Goal: Task Accomplishment & Management: Manage account settings

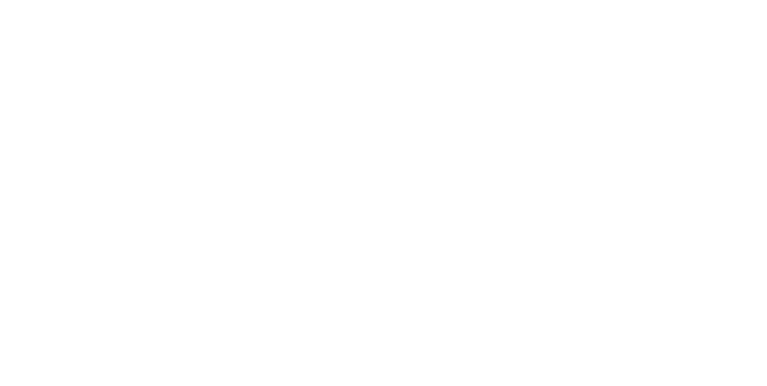
scroll to position [1068, 0]
click at [334, 274] on icon at bounding box center [334, 273] width 7 height 7
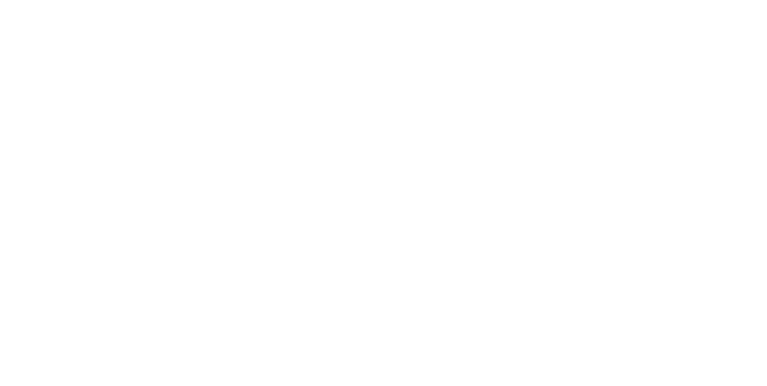
click at [653, 261] on span "Delete" at bounding box center [651, 260] width 17 height 9
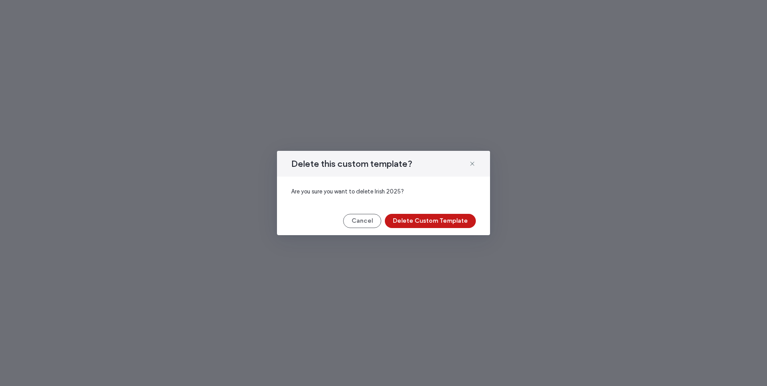
click at [443, 220] on button "Delete Custom Template" at bounding box center [430, 221] width 91 height 14
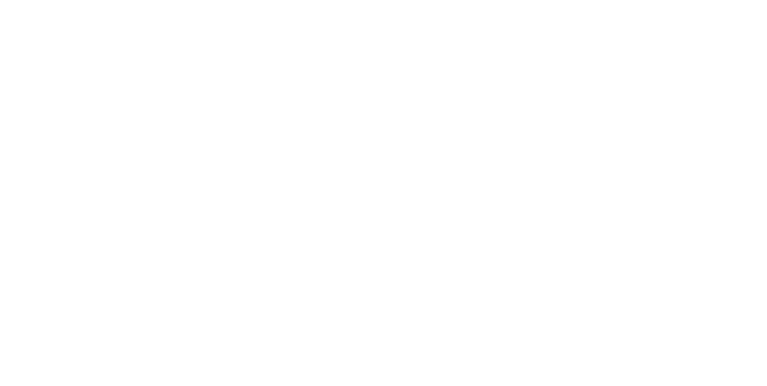
click at [281, 299] on span "Delete" at bounding box center [284, 300] width 17 height 9
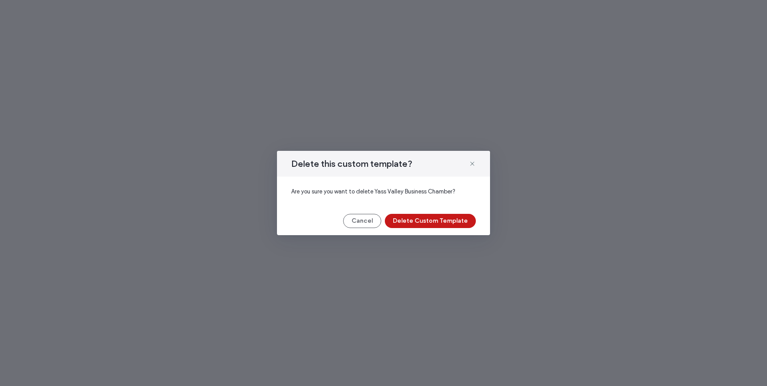
click at [423, 218] on button "Delete Custom Template" at bounding box center [430, 221] width 91 height 14
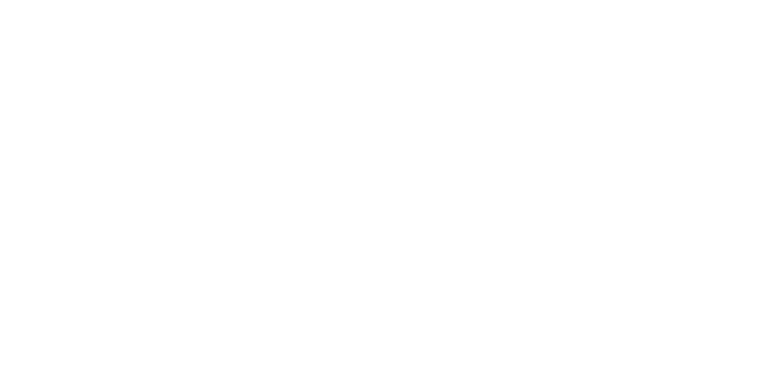
scroll to position [410, 0]
click at [293, 267] on div "Delete" at bounding box center [297, 263] width 79 height 17
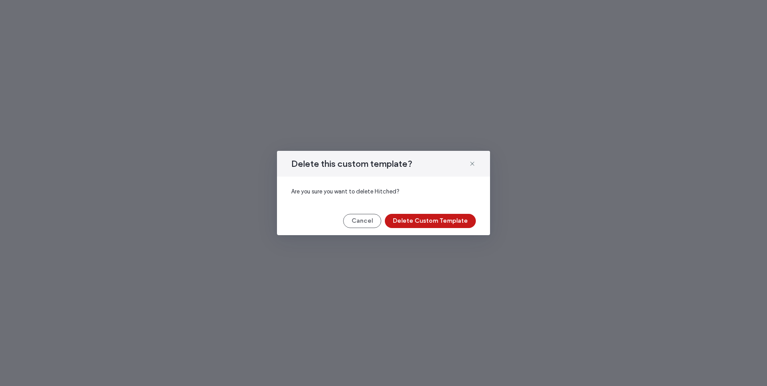
click at [425, 219] on button "Delete Custom Template" at bounding box center [430, 221] width 91 height 14
click at [366, 218] on button "Cancel" at bounding box center [365, 221] width 38 height 14
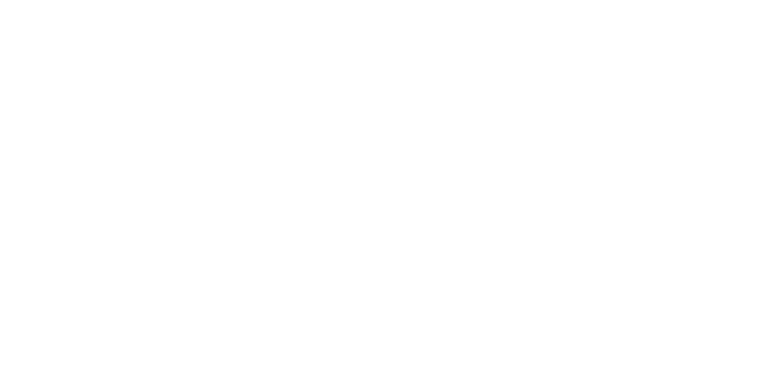
click at [644, 248] on span "Delete" at bounding box center [651, 243] width 17 height 9
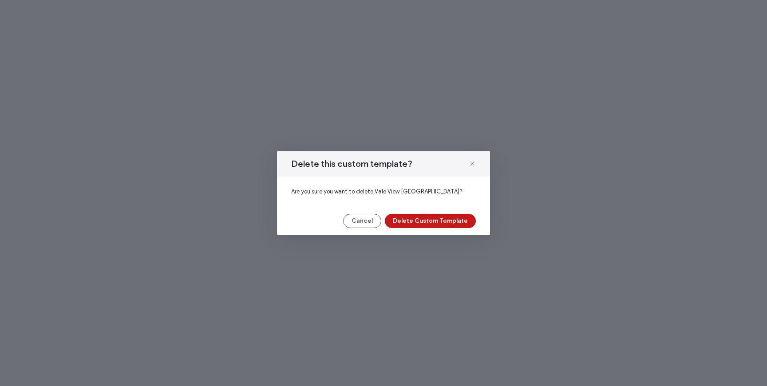
click at [454, 218] on button "Delete Custom Template" at bounding box center [430, 221] width 91 height 14
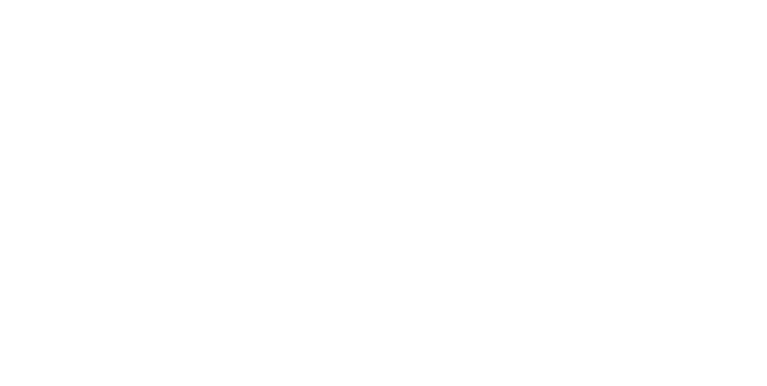
click at [641, 244] on span at bounding box center [637, 244] width 11 height 10
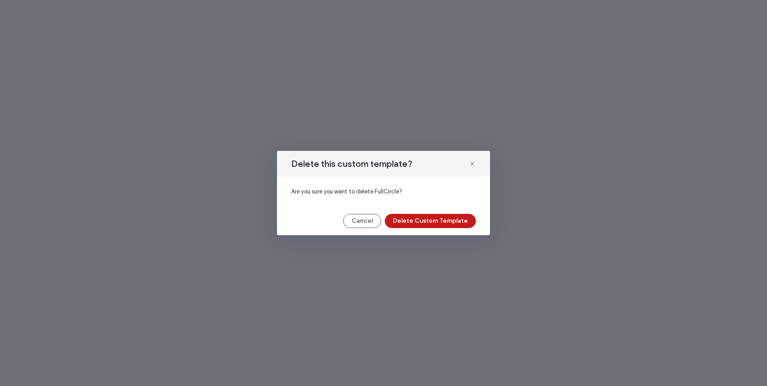
click at [464, 224] on button "Delete Custom Template" at bounding box center [430, 221] width 91 height 14
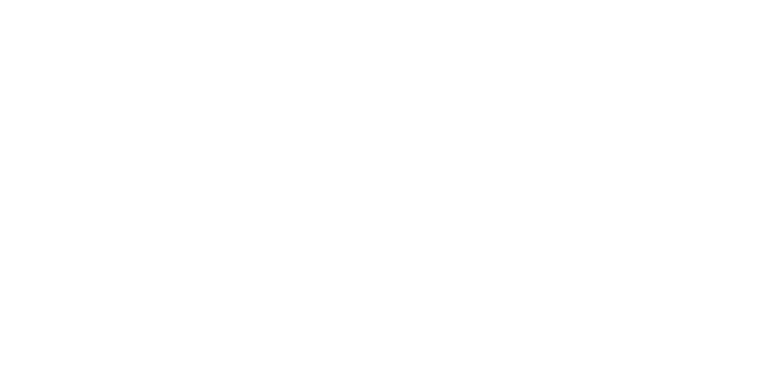
click at [280, 271] on span "Delete" at bounding box center [284, 272] width 17 height 9
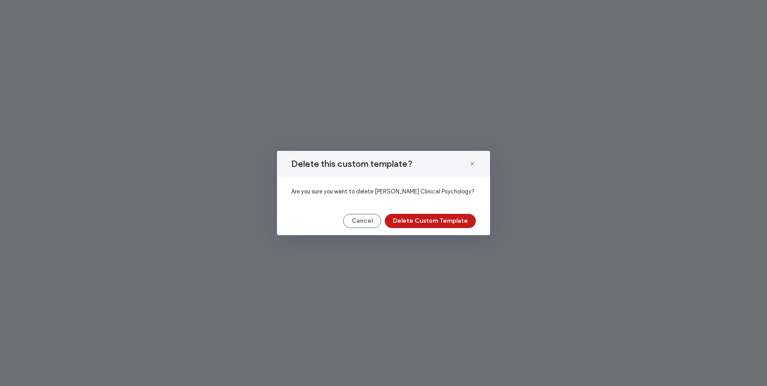
click at [450, 222] on button "Delete Custom Template" at bounding box center [430, 221] width 91 height 14
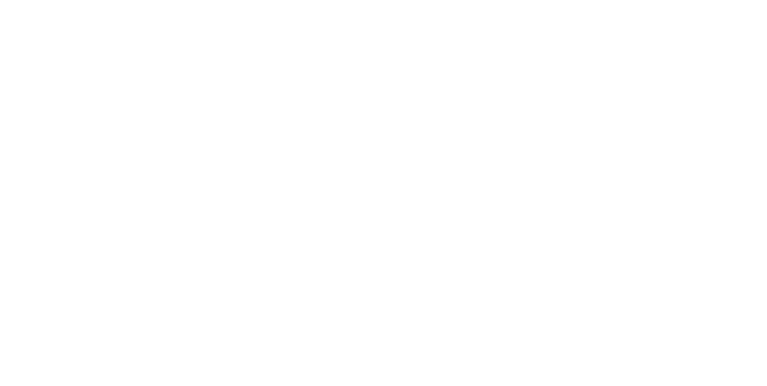
click at [279, 276] on div "Delete" at bounding box center [297, 272] width 79 height 17
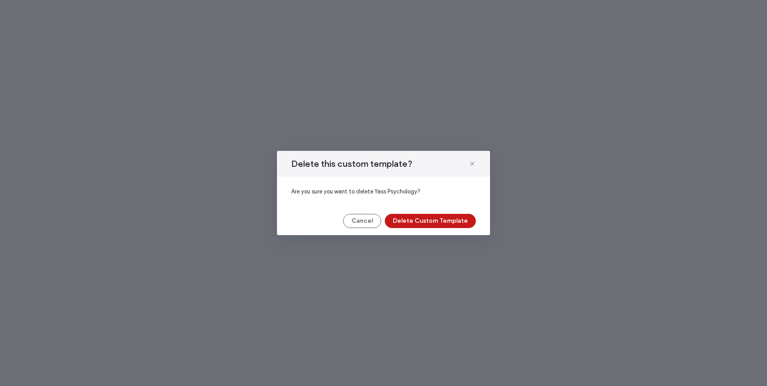
click at [461, 219] on button "Delete Custom Template" at bounding box center [430, 221] width 91 height 14
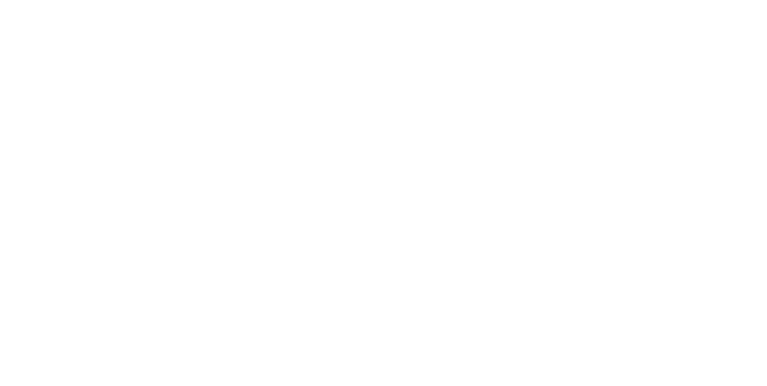
click at [465, 275] on span "Delete" at bounding box center [467, 272] width 17 height 9
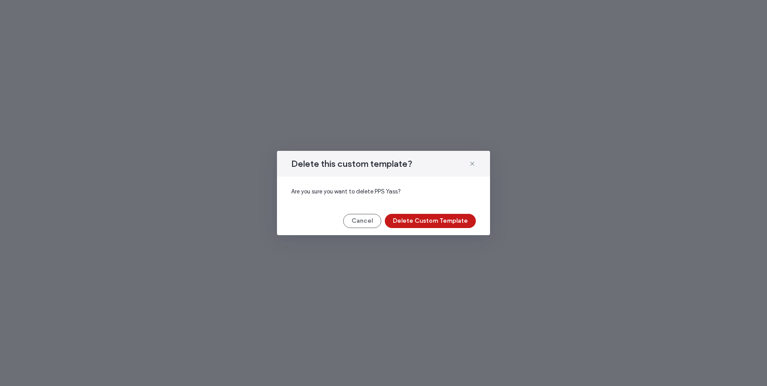
click at [445, 221] on button "Delete Custom Template" at bounding box center [430, 221] width 91 height 14
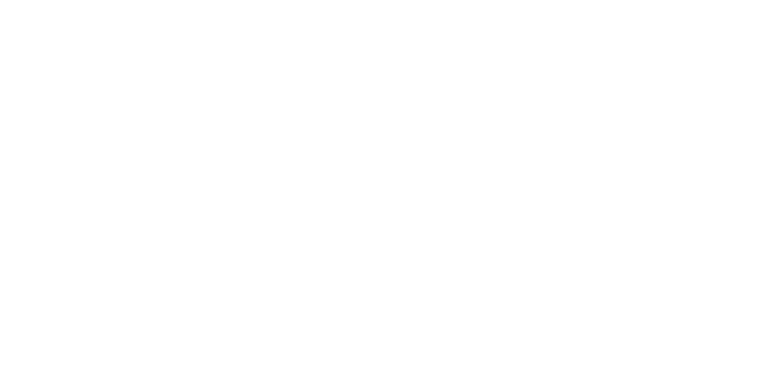
scroll to position [779, 0]
click at [456, 255] on span at bounding box center [454, 257] width 11 height 10
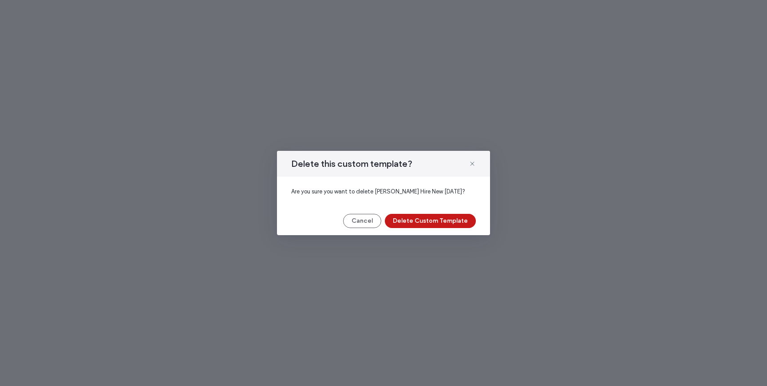
click at [446, 223] on button "Delete Custom Template" at bounding box center [430, 221] width 91 height 14
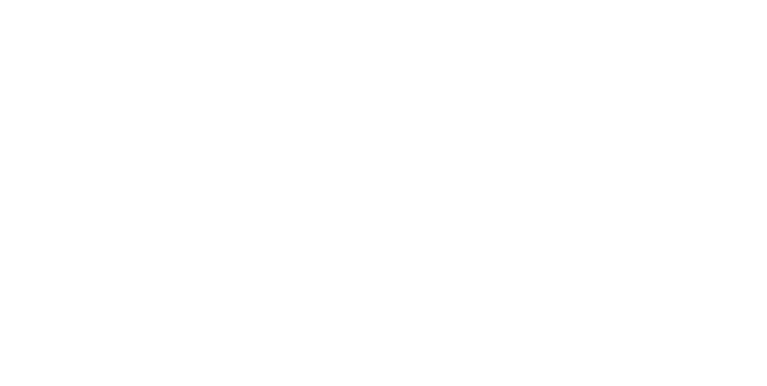
click at [280, 260] on span "Delete" at bounding box center [284, 257] width 17 height 9
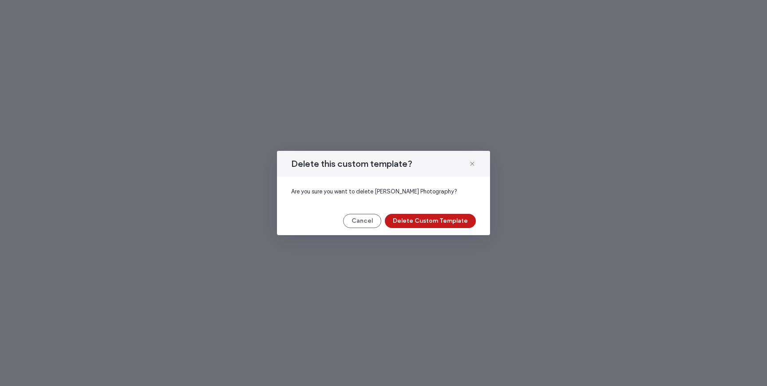
click at [413, 221] on button "Delete Custom Template" at bounding box center [430, 221] width 91 height 14
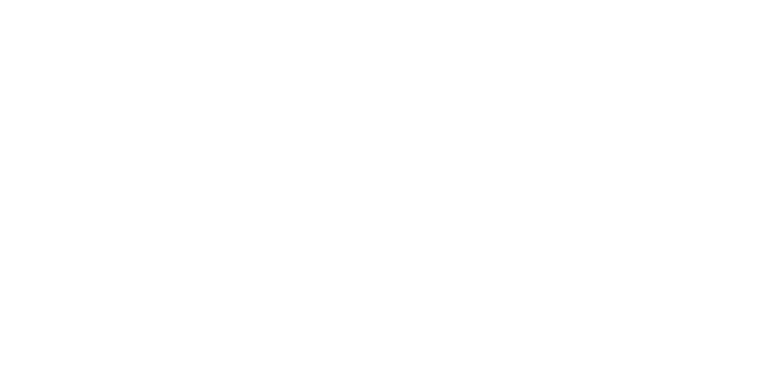
scroll to position [1120, 0]
click at [458, 299] on span at bounding box center [454, 302] width 11 height 10
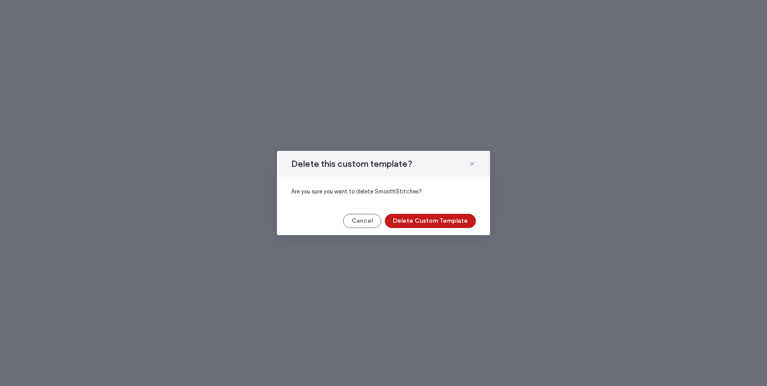
click at [439, 225] on button "Delete Custom Template" at bounding box center [430, 221] width 91 height 14
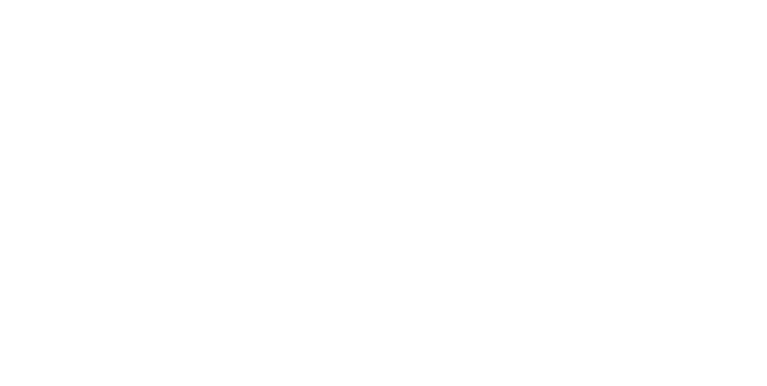
scroll to position [1147, 0]
click at [466, 276] on span "Delete" at bounding box center [467, 275] width 17 height 9
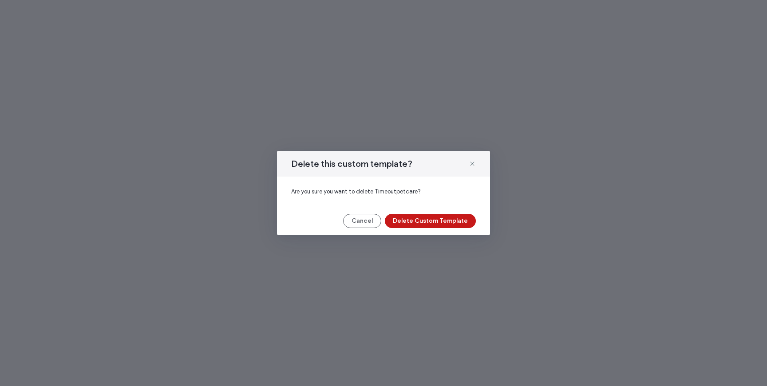
click at [447, 220] on button "Delete Custom Template" at bounding box center [430, 221] width 91 height 14
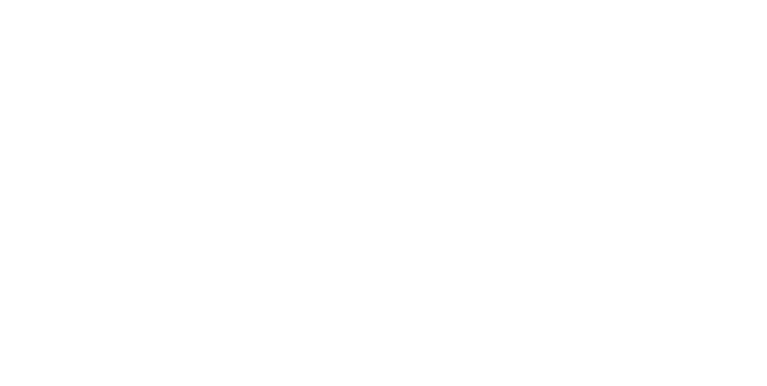
scroll to position [1275, 0]
click at [276, 334] on span "Delete" at bounding box center [284, 334] width 17 height 9
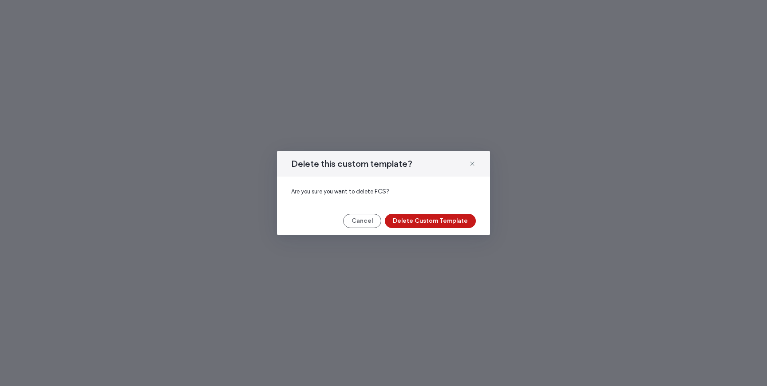
click at [411, 224] on button "Delete Custom Template" at bounding box center [430, 221] width 91 height 14
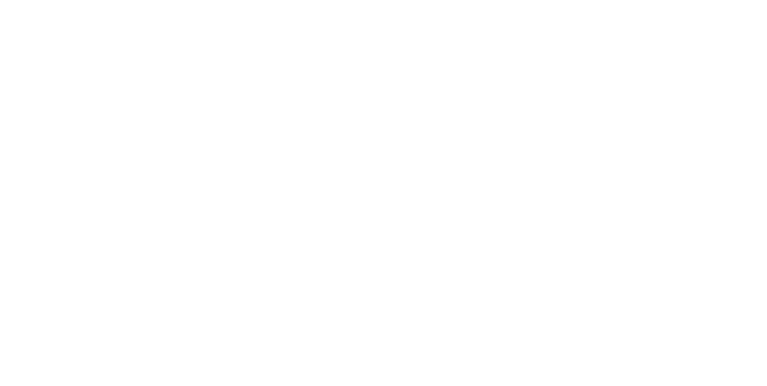
click at [457, 331] on span at bounding box center [454, 335] width 11 height 10
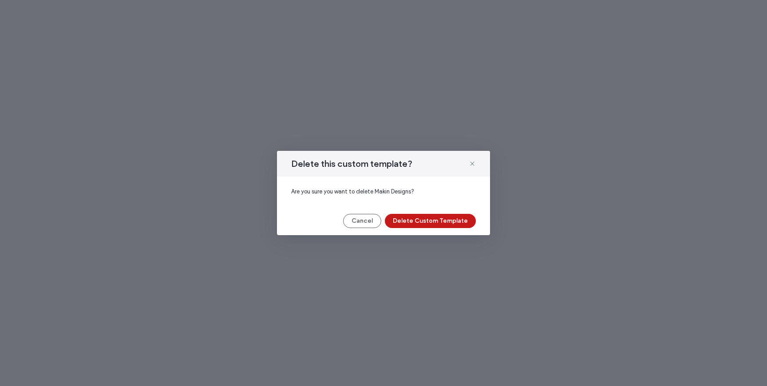
click at [421, 225] on button "Delete Custom Template" at bounding box center [430, 221] width 91 height 14
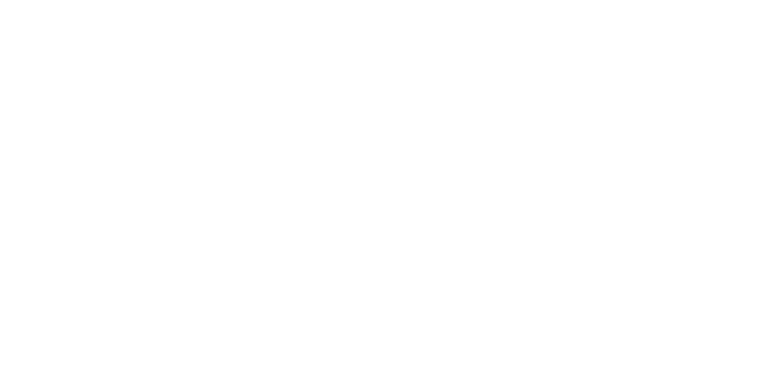
click at [464, 336] on span "Delete" at bounding box center [467, 334] width 17 height 9
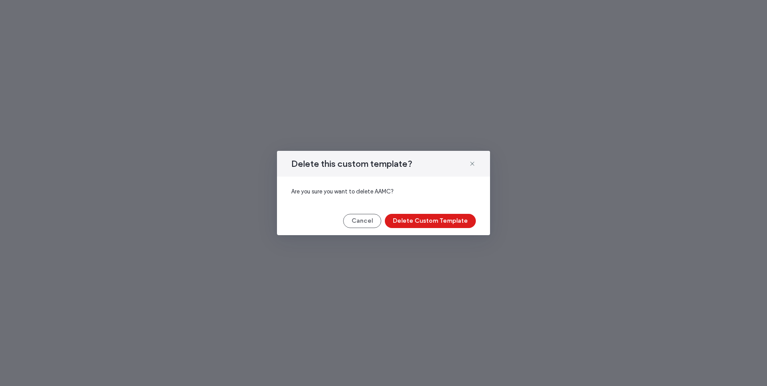
click at [435, 213] on div "Delete this custom template? Are you sure you want to delete AAMC? Cancel Delet…" at bounding box center [383, 193] width 213 height 84
click at [442, 223] on button "Delete Custom Template" at bounding box center [430, 221] width 91 height 14
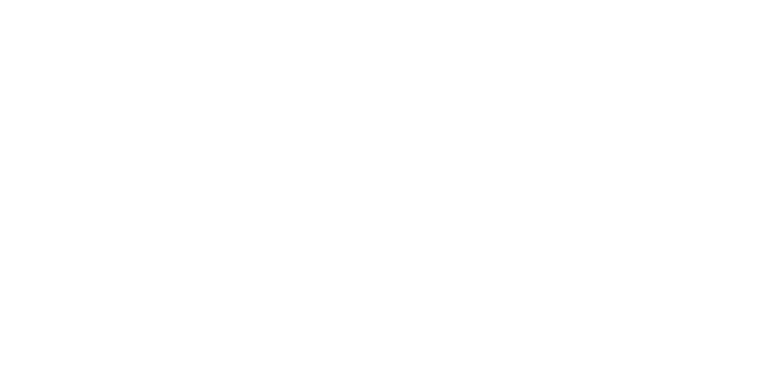
scroll to position [1183, 0]
click at [646, 284] on span "Delete" at bounding box center [651, 284] width 17 height 9
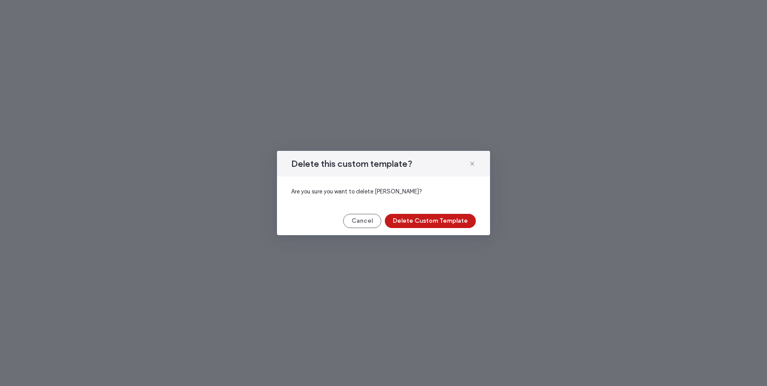
click at [454, 220] on button "Delete Custom Template" at bounding box center [430, 221] width 91 height 14
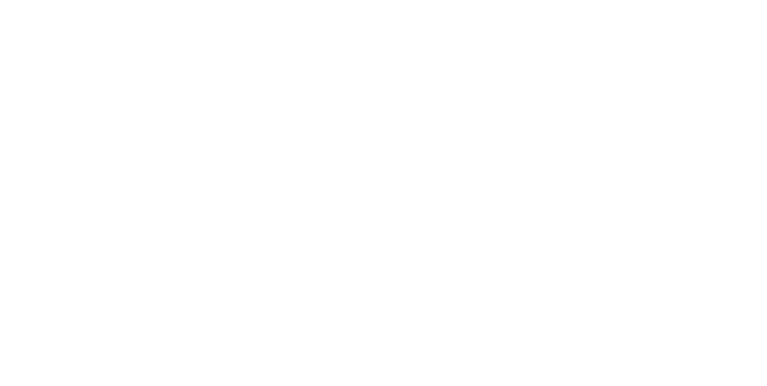
scroll to position [1381, 0]
click at [633, 229] on icon at bounding box center [635, 228] width 7 height 7
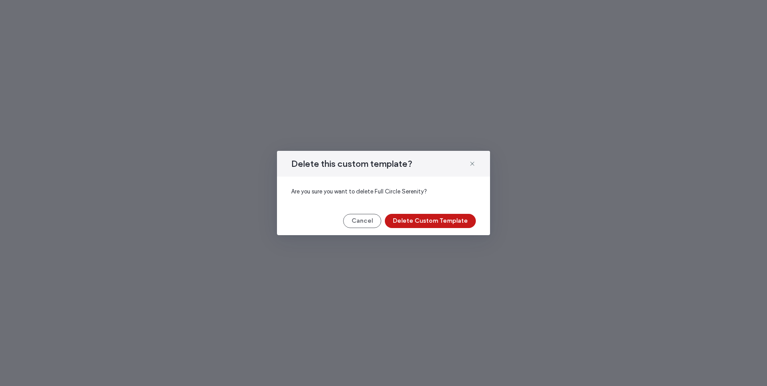
click at [467, 217] on button "Delete Custom Template" at bounding box center [430, 221] width 91 height 14
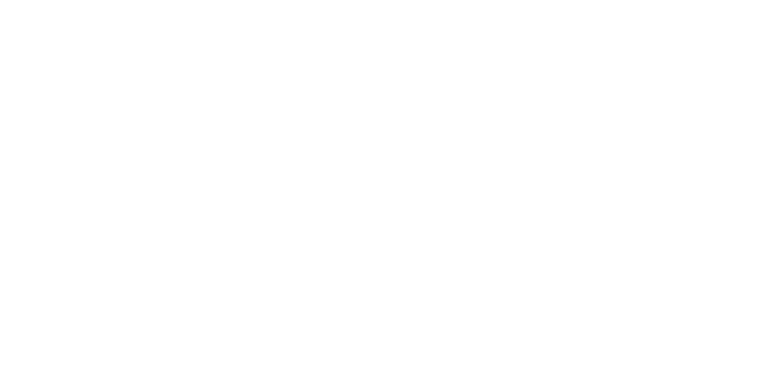
scroll to position [0, 0]
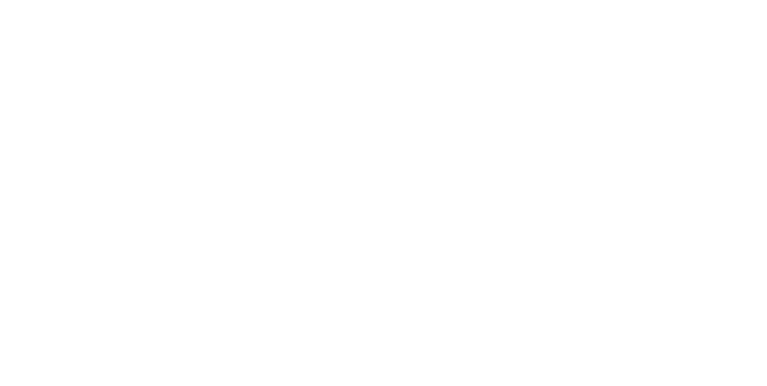
scroll to position [1190, 0]
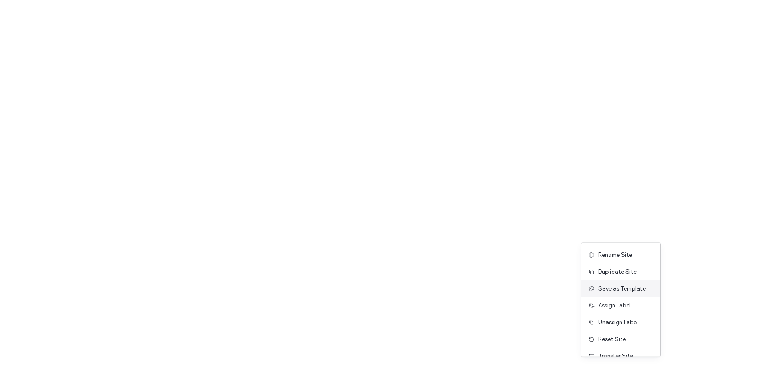
click at [635, 292] on span "Save as Template" at bounding box center [621, 288] width 47 height 9
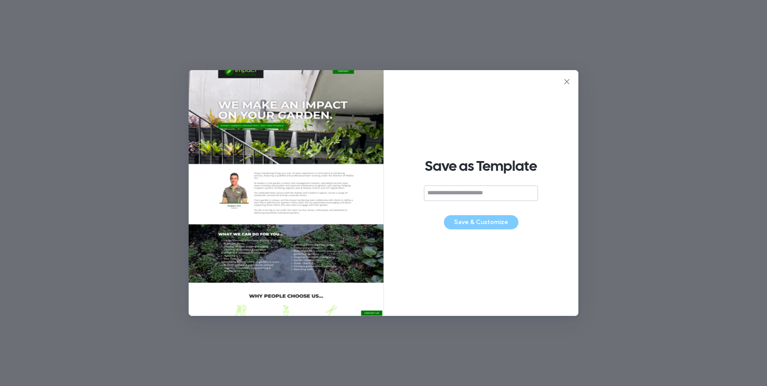
click at [504, 197] on input at bounding box center [481, 193] width 114 height 16
type input "**********"
click at [485, 224] on button "Save & Customize" at bounding box center [481, 222] width 75 height 14
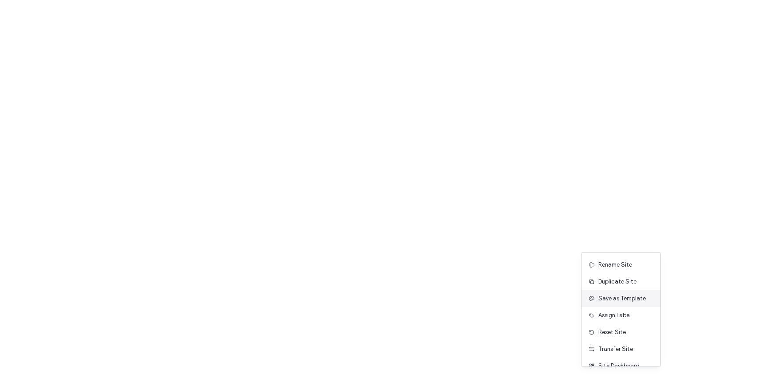
click at [627, 300] on span "Save as Template" at bounding box center [621, 298] width 47 height 9
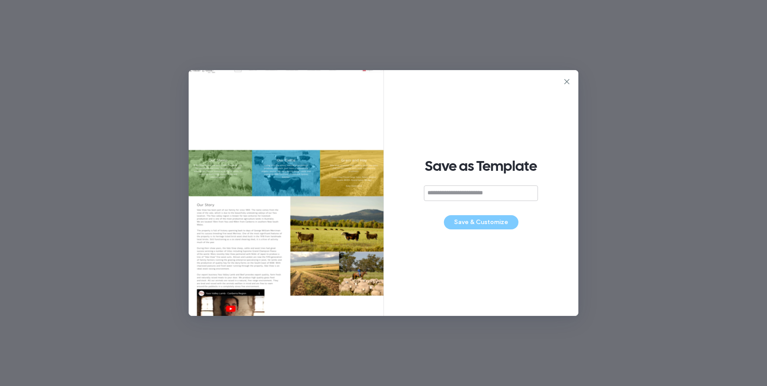
click at [454, 192] on input at bounding box center [481, 193] width 114 height 16
type input "**********"
click at [467, 221] on button "Save & Customize" at bounding box center [481, 222] width 75 height 14
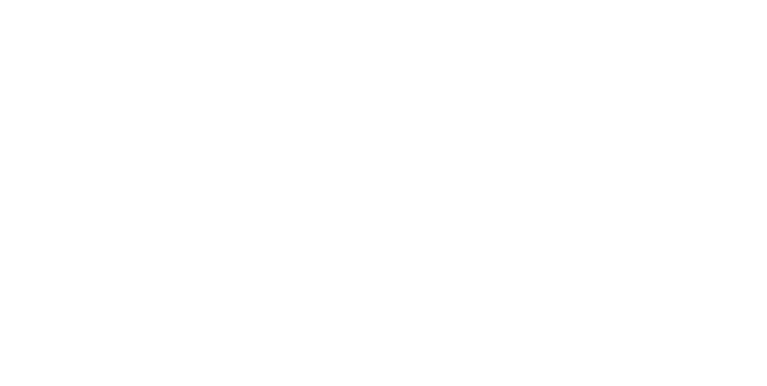
click at [617, 295] on div "Reset Site" at bounding box center [620, 302] width 79 height 17
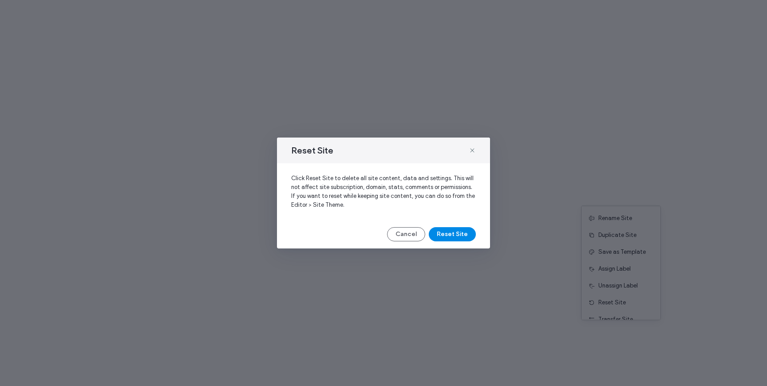
click at [472, 237] on button "Reset Site" at bounding box center [452, 234] width 47 height 14
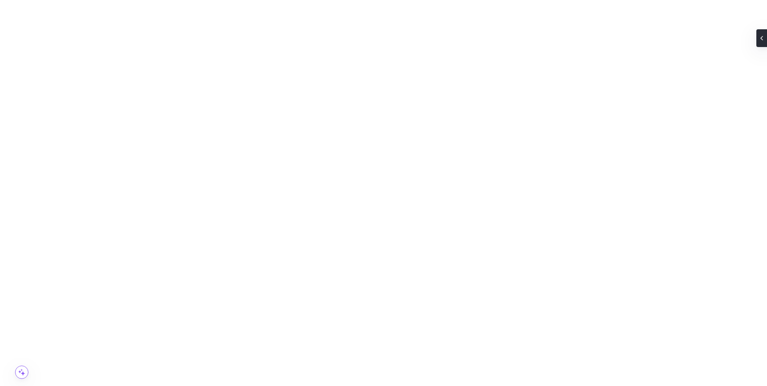
click at [199, 105] on button "Manage Image" at bounding box center [197, 105] width 55 height 11
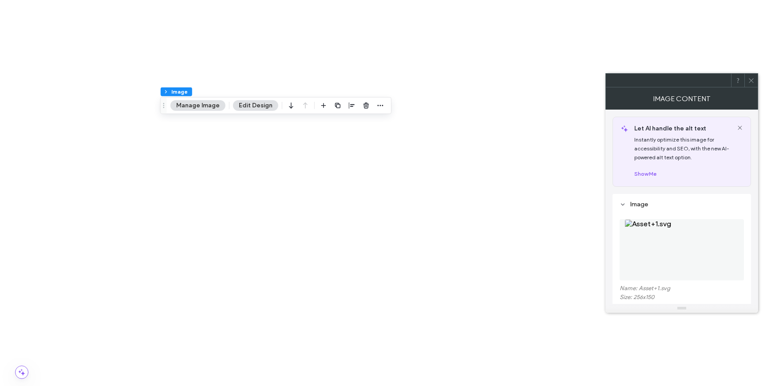
scroll to position [92, 0]
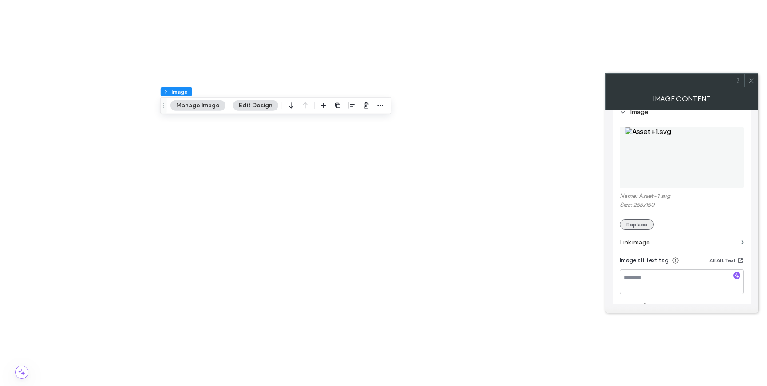
click at [635, 228] on button "Replace" at bounding box center [636, 224] width 34 height 11
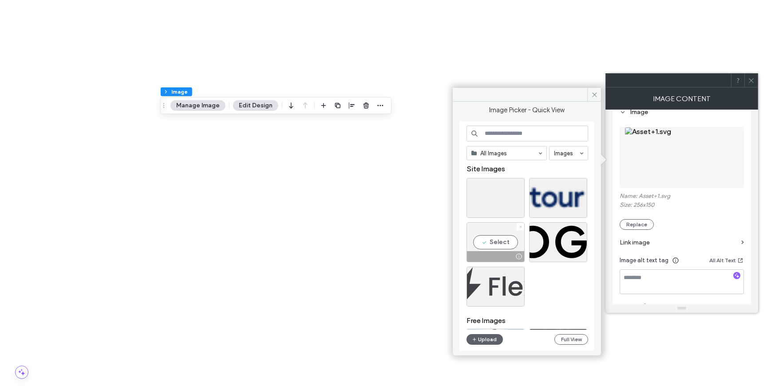
click at [519, 228] on icon at bounding box center [521, 227] width 4 height 4
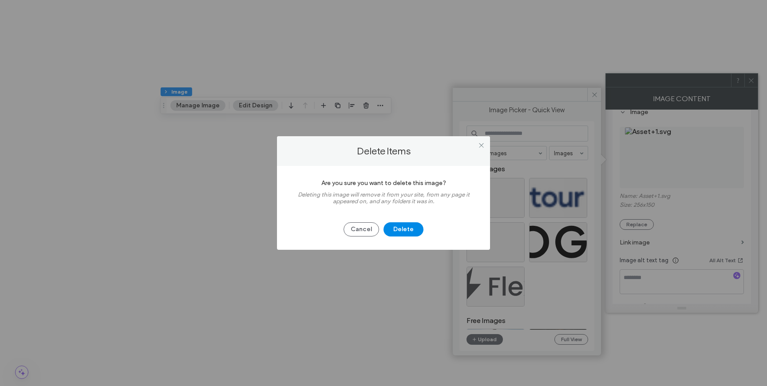
click at [410, 229] on button "Delete" at bounding box center [403, 229] width 40 height 14
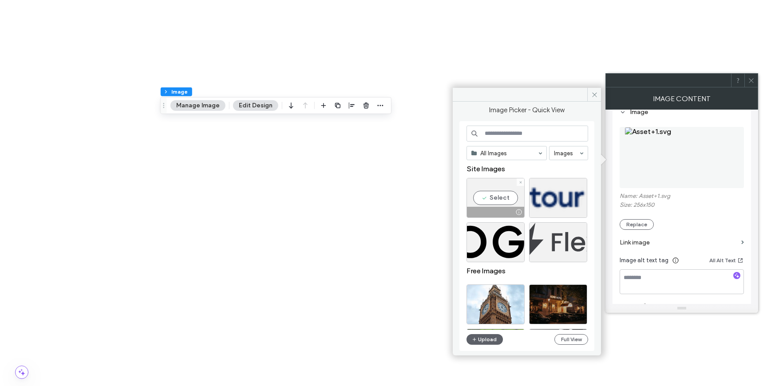
click at [517, 184] on div at bounding box center [521, 182] width 8 height 8
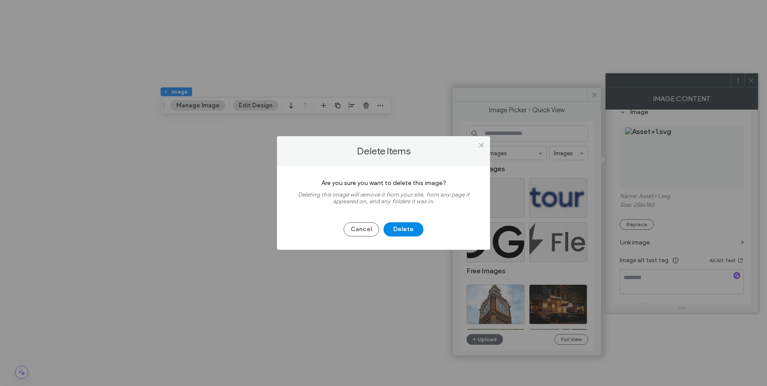
click at [411, 225] on button "Delete" at bounding box center [403, 229] width 40 height 14
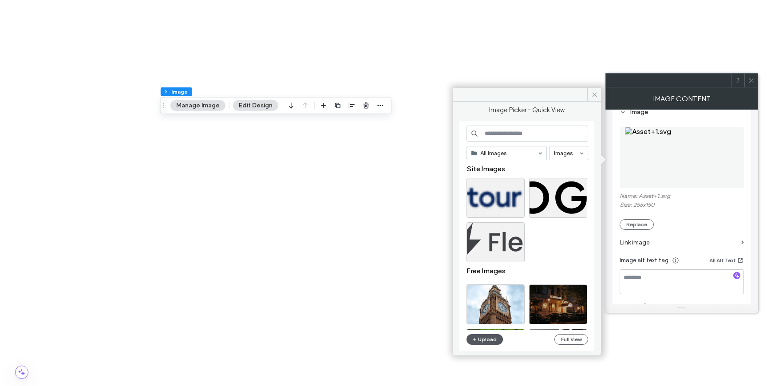
click at [481, 339] on button "Upload" at bounding box center [484, 339] width 36 height 11
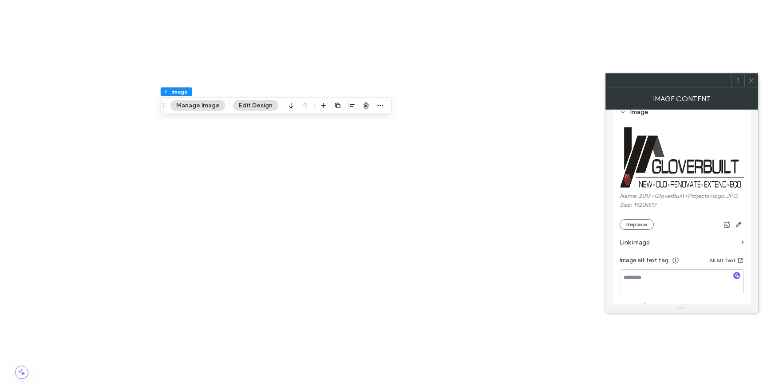
click at [752, 79] on use at bounding box center [751, 80] width 4 height 4
